Goal: Task Accomplishment & Management: Complete application form

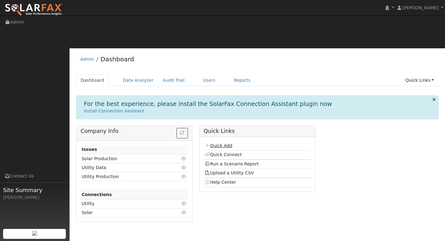
click at [212, 143] on link "Quick Add" at bounding box center [219, 145] width 28 height 5
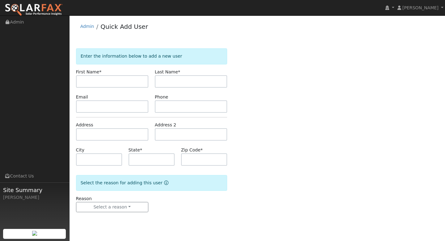
click at [125, 86] on input "text" at bounding box center [112, 81] width 72 height 12
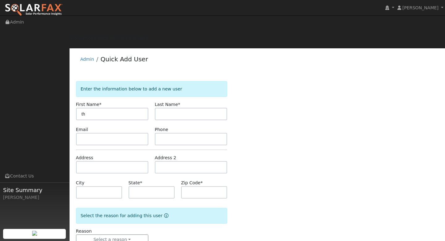
type input "t"
type input "THUNDER"
type input "[PERSON_NAME]"
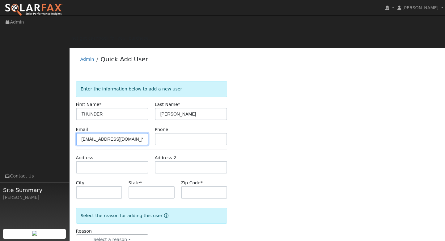
type input "[EMAIL_ADDRESS][DOMAIN_NAME]"
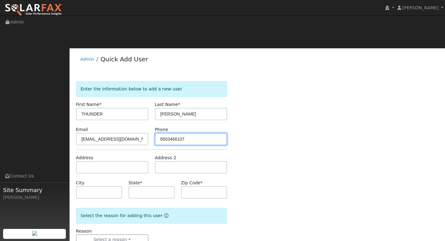
type input "6503466107"
type input "CA"
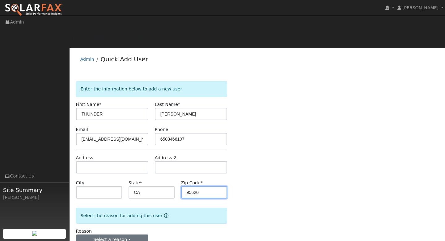
type input "95620"
click at [126, 234] on button "Select a reason" at bounding box center [112, 239] width 72 height 11
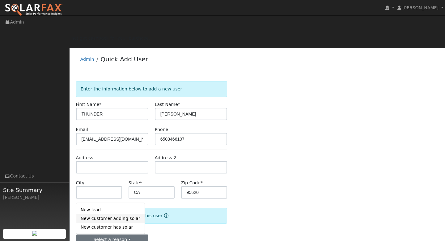
click at [126, 214] on link "New customer adding solar" at bounding box center [110, 218] width 68 height 9
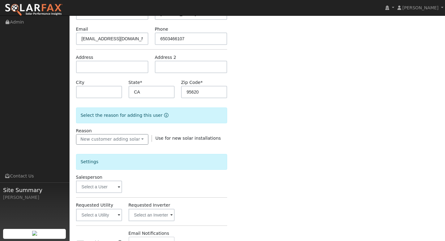
scroll to position [100, 0]
click at [109, 180] on input "text" at bounding box center [99, 186] width 46 height 12
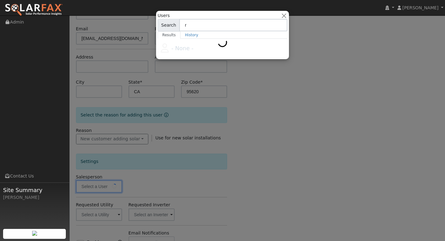
type input "r"
click at [179, 63] on div at bounding box center [222, 120] width 445 height 241
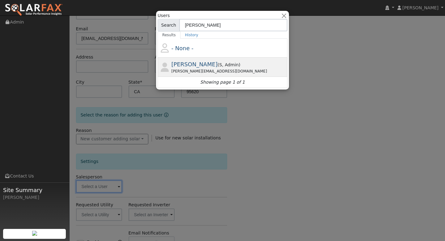
type input "[PERSON_NAME]"
click at [187, 64] on span "[PERSON_NAME]" at bounding box center [195, 64] width 46 height 6
type input "[PERSON_NAME]"
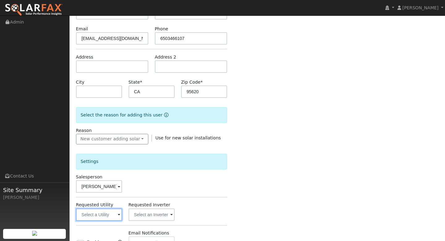
click at [108, 208] on input "text" at bounding box center [99, 214] width 46 height 12
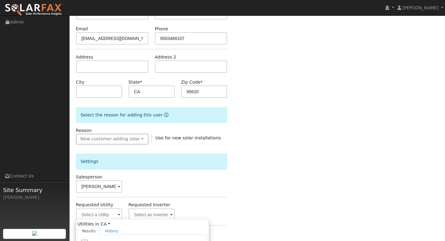
type input "Pacific Gas & Electric"
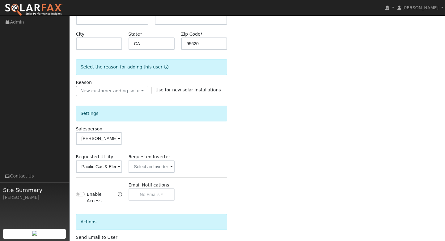
scroll to position [159, 0]
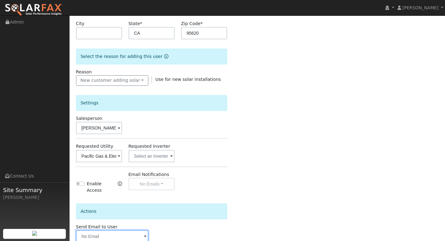
click at [115, 230] on input "text" at bounding box center [112, 236] width 72 height 12
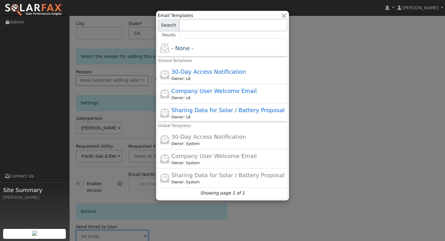
click at [323, 180] on div at bounding box center [222, 120] width 445 height 241
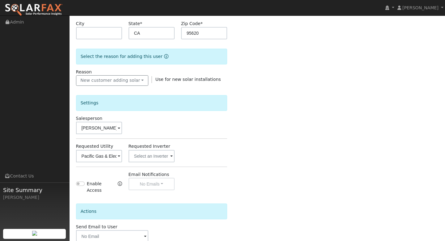
checkbox input "true"
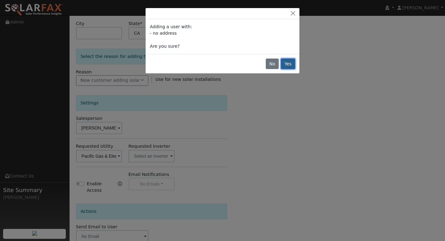
click at [288, 64] on button "Yes" at bounding box center [288, 63] width 14 height 11
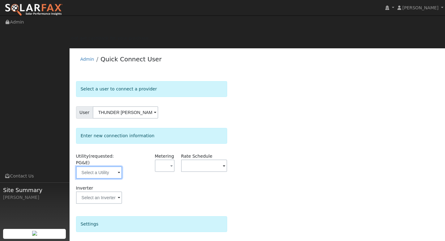
click at [105, 166] on input "text" at bounding box center [99, 172] width 46 height 12
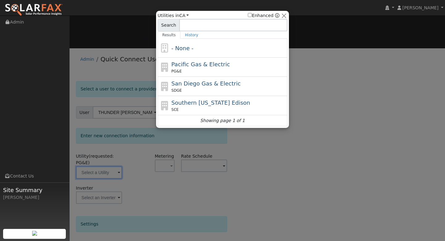
click at [163, 139] on div at bounding box center [222, 120] width 445 height 241
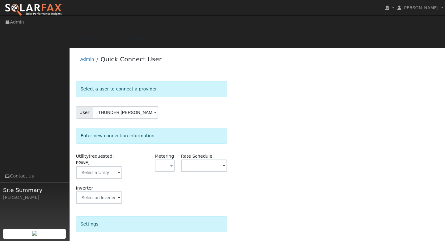
click at [43, 8] on img at bounding box center [34, 9] width 58 height 13
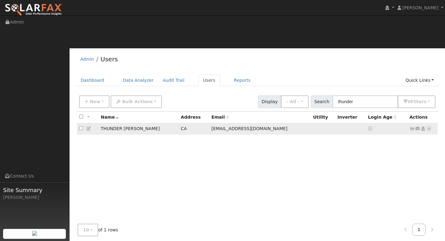
type input "thunder"
click at [125, 123] on td "THUNDER LOCKHART" at bounding box center [139, 128] width 80 height 11
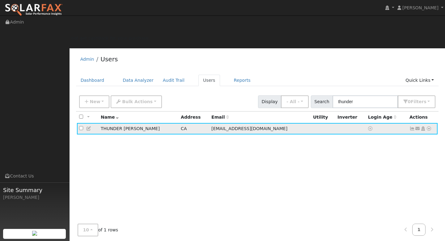
click at [90, 126] on icon at bounding box center [89, 128] width 6 height 4
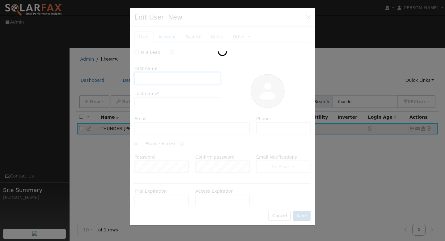
type input "THUNDER"
type input "[PERSON_NAME]"
type input "[EMAIL_ADDRESS][DOMAIN_NAME]"
type input "6503466107"
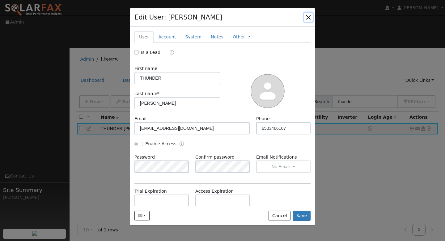
click at [310, 16] on button "button" at bounding box center [308, 17] width 9 height 9
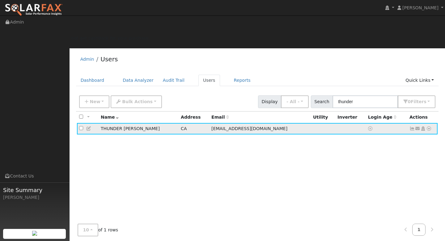
click at [423, 126] on icon at bounding box center [423, 128] width 6 height 4
